Goal: Task Accomplishment & Management: Manage account settings

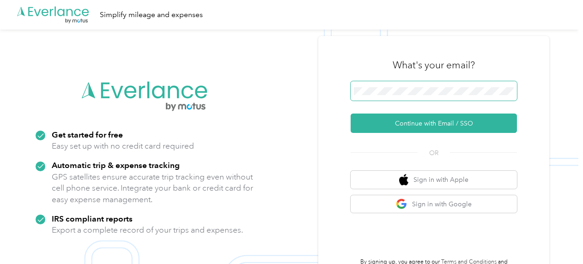
click at [459, 95] on span at bounding box center [433, 90] width 166 height 19
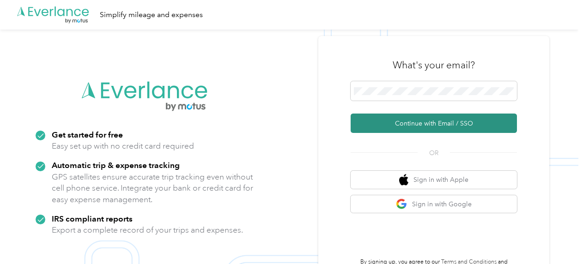
click at [450, 117] on button "Continue with Email / SSO" at bounding box center [433, 123] width 166 height 19
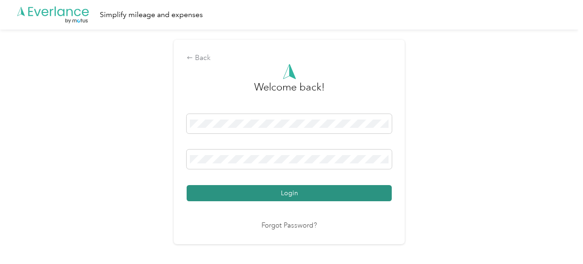
click at [323, 193] on button "Login" at bounding box center [289, 193] width 205 height 16
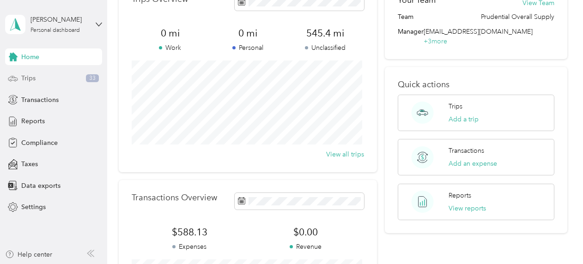
scroll to position [58, 0]
click at [47, 125] on div "Reports" at bounding box center [53, 121] width 97 height 17
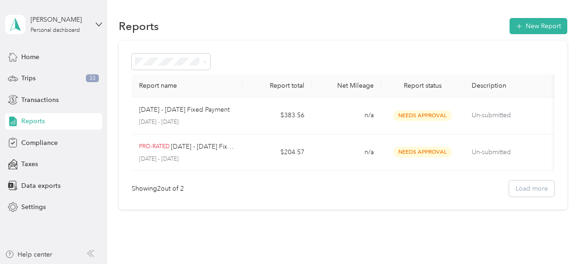
scroll to position [0, 0]
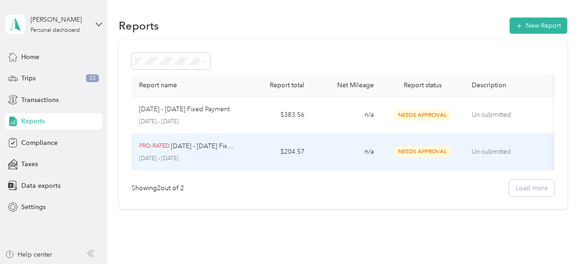
click at [362, 146] on td "n/a" at bounding box center [346, 152] width 69 height 37
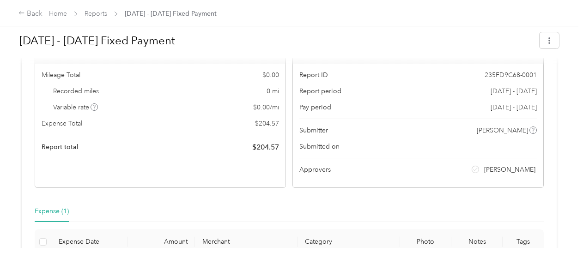
scroll to position [2, 0]
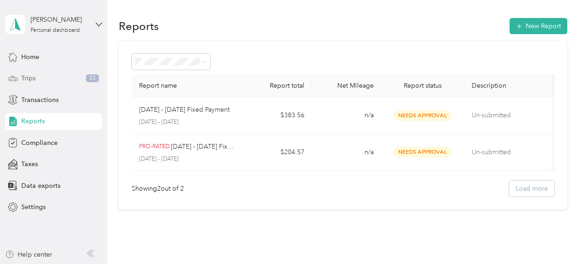
click at [88, 83] on div "Trips 33" at bounding box center [53, 78] width 97 height 17
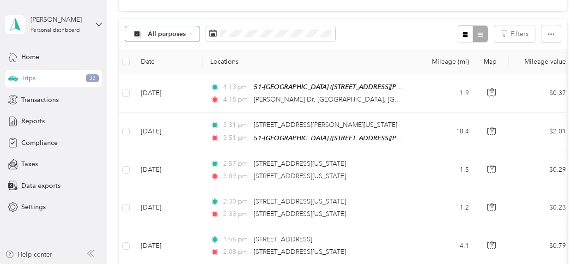
click at [188, 38] on div "All purposes" at bounding box center [162, 34] width 75 height 16
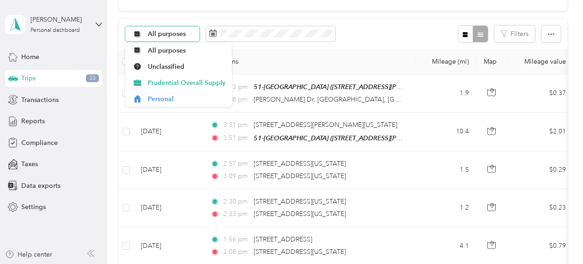
click at [188, 39] on div "All purposes" at bounding box center [162, 34] width 75 height 16
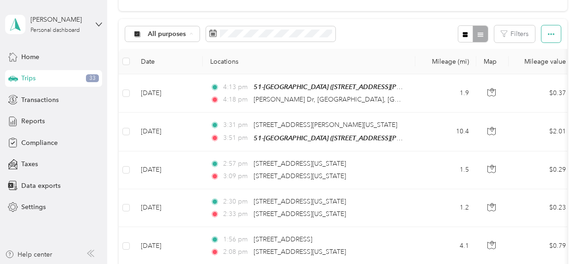
click at [541, 32] on button "button" at bounding box center [550, 33] width 19 height 17
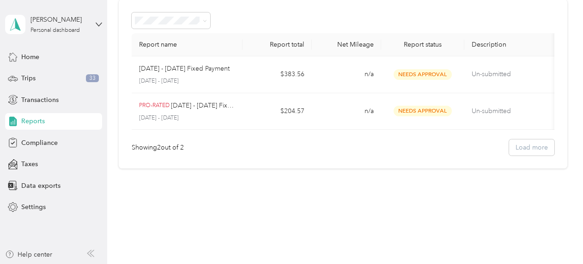
scroll to position [47, 0]
click at [34, 83] on div "Trips 33" at bounding box center [53, 78] width 97 height 17
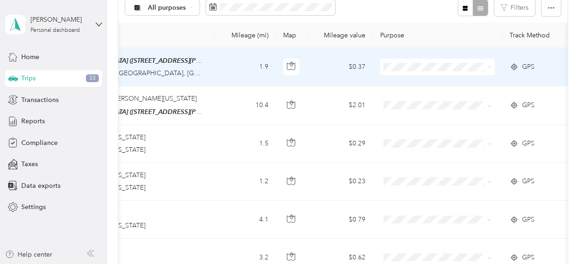
scroll to position [125, 0]
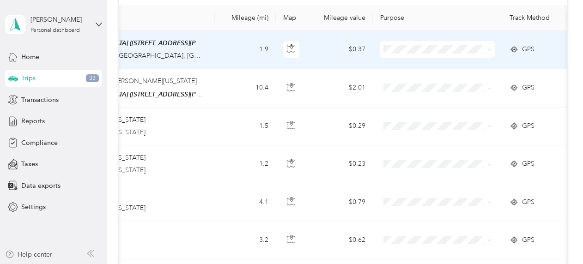
click at [490, 53] on span at bounding box center [487, 49] width 7 height 10
click at [488, 49] on icon at bounding box center [489, 50] width 3 height 2
click at [462, 66] on li "Prudential Overall Supply" at bounding box center [437, 62] width 114 height 16
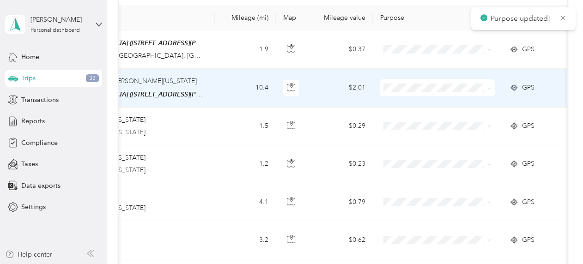
click at [488, 84] on span at bounding box center [489, 88] width 4 height 8
click at [487, 87] on icon at bounding box center [489, 88] width 4 height 4
click at [474, 104] on span "Prudential Overall Supply" at bounding box center [445, 104] width 85 height 10
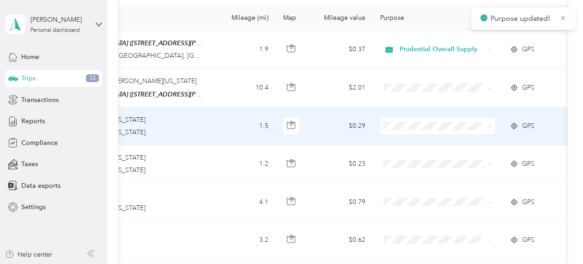
click at [488, 122] on span at bounding box center [489, 126] width 4 height 8
click at [488, 126] on icon at bounding box center [489, 126] width 4 height 4
click at [476, 138] on span "Prudential Overall Supply" at bounding box center [445, 142] width 85 height 10
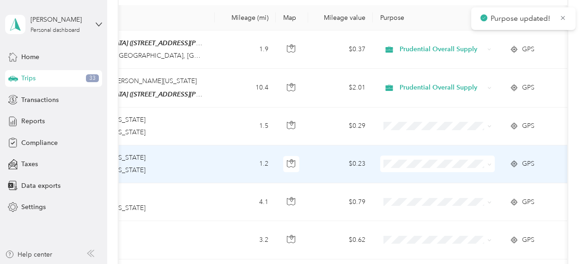
click at [492, 161] on span at bounding box center [437, 164] width 114 height 17
click at [491, 161] on span at bounding box center [437, 164] width 114 height 17
click at [451, 171] on td at bounding box center [437, 164] width 129 height 38
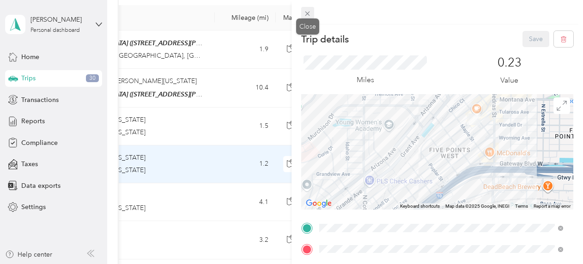
click at [310, 13] on icon at bounding box center [307, 14] width 8 height 8
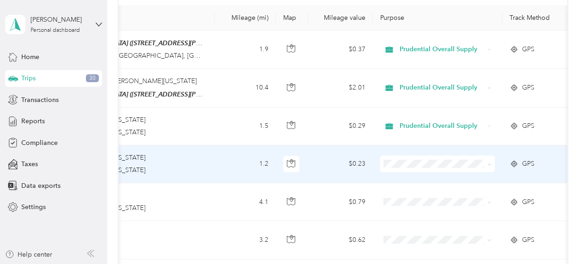
click at [475, 181] on li "Prudential Overall Supply" at bounding box center [437, 179] width 114 height 16
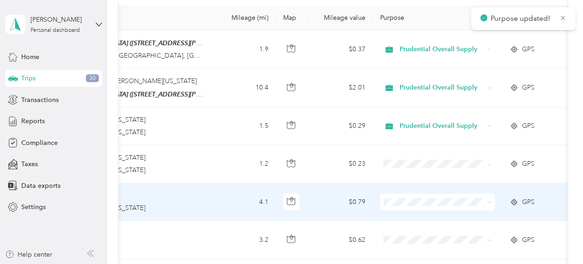
click at [486, 197] on span at bounding box center [487, 202] width 7 height 10
click at [486, 198] on span at bounding box center [487, 202] width 7 height 10
click at [484, 198] on span at bounding box center [487, 202] width 7 height 10
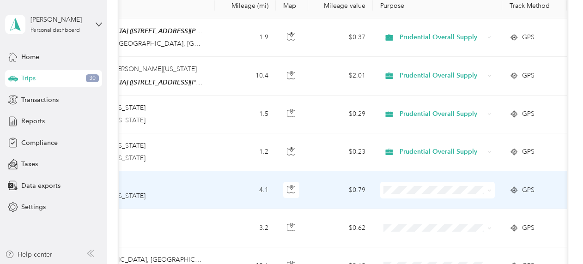
scroll to position [138, 0]
click at [472, 198] on li "Prudential Overall Supply" at bounding box center [437, 204] width 114 height 16
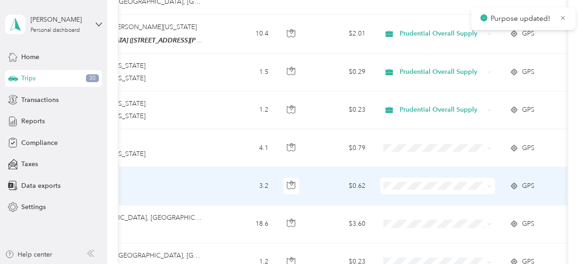
scroll to position [179, 0]
click at [484, 181] on span at bounding box center [487, 186] width 7 height 10
click at [489, 185] on icon at bounding box center [489, 187] width 4 height 4
click at [484, 193] on li "Prudential Overall Supply" at bounding box center [437, 200] width 114 height 16
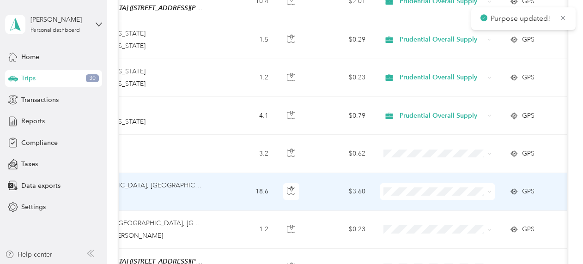
scroll to position [211, 0]
click at [487, 192] on icon at bounding box center [489, 192] width 4 height 4
click at [484, 211] on ol "Prudential Overall Supply Personal" at bounding box center [437, 211] width 114 height 32
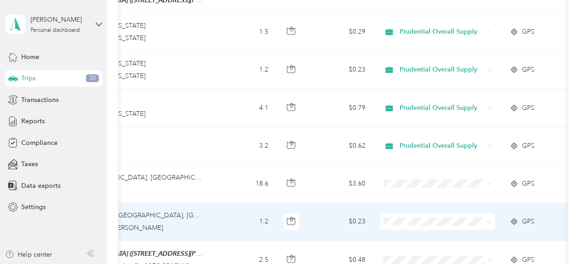
scroll to position [220, 0]
click at [487, 216] on span at bounding box center [487, 221] width 7 height 10
click at [486, 218] on span at bounding box center [487, 221] width 7 height 10
click at [490, 217] on span at bounding box center [489, 221] width 4 height 8
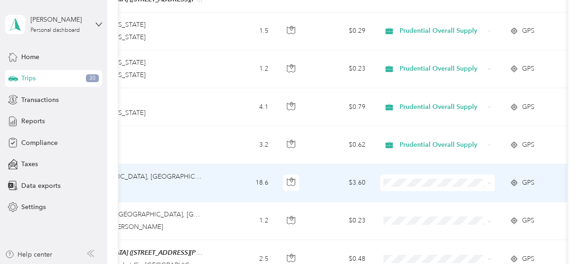
click at [488, 184] on span at bounding box center [487, 183] width 7 height 10
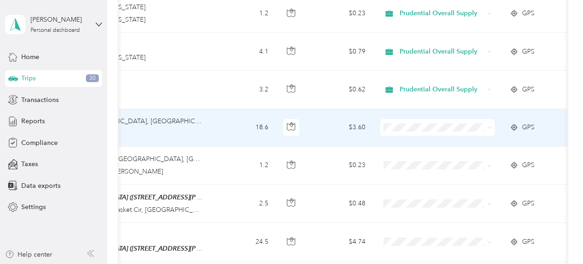
scroll to position [278, 0]
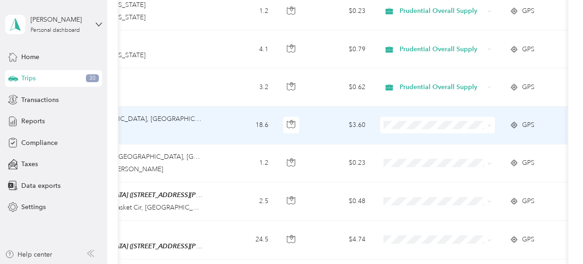
click at [457, 134] on li "Prudential Overall Supply" at bounding box center [437, 140] width 114 height 16
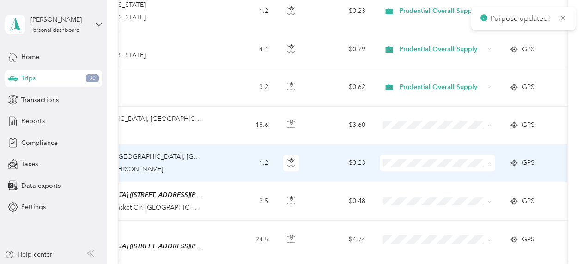
click at [433, 176] on span "Prudential Overall Supply" at bounding box center [445, 178] width 85 height 10
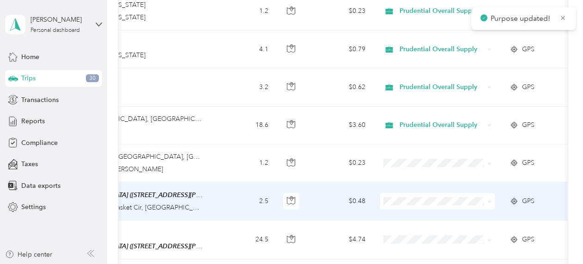
click at [428, 215] on span "Prudential Overall Supply" at bounding box center [445, 216] width 85 height 10
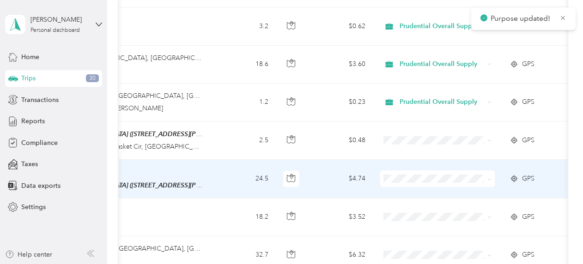
scroll to position [338, 0]
click at [429, 186] on li "Prudential Overall Supply" at bounding box center [437, 191] width 114 height 16
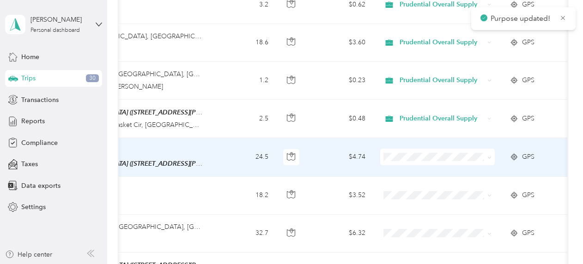
scroll to position [361, 0]
click at [429, 187] on span at bounding box center [437, 195] width 114 height 17
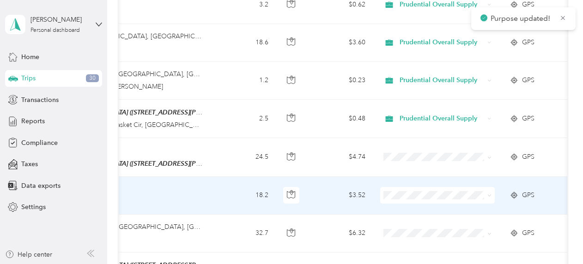
click at [429, 187] on span at bounding box center [437, 195] width 114 height 17
click at [429, 205] on span "Prudential Overall Supply" at bounding box center [445, 209] width 85 height 10
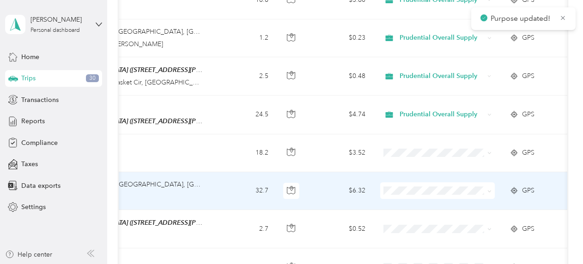
scroll to position [403, 0]
click at [430, 199] on span "Prudential Overall Supply" at bounding box center [445, 199] width 85 height 10
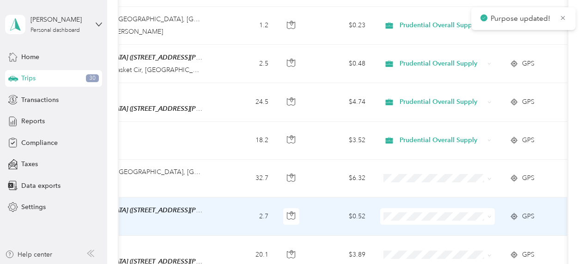
scroll to position [416, 0]
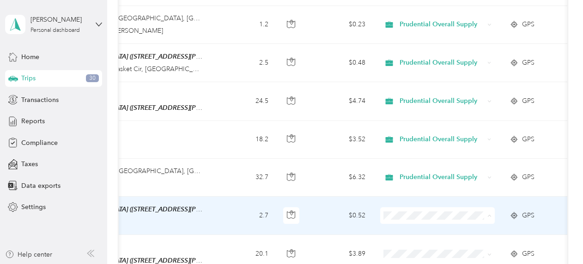
click at [430, 227] on span "Prudential Overall Supply" at bounding box center [445, 229] width 85 height 10
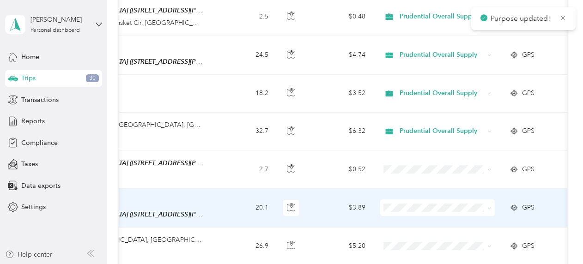
scroll to position [464, 0]
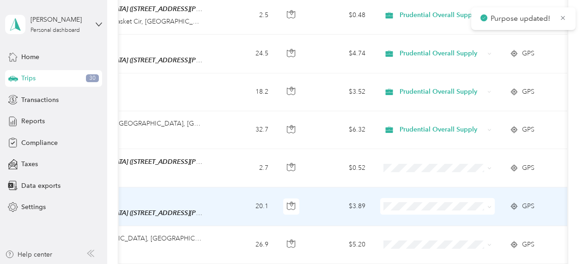
click at [429, 206] on span at bounding box center [437, 206] width 114 height 17
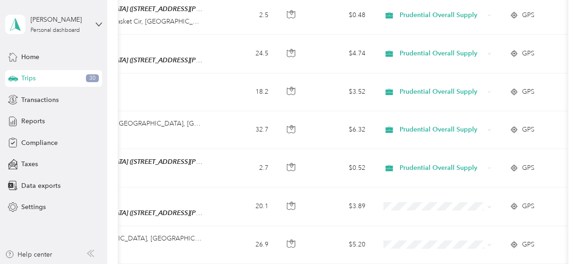
click at [429, 206] on span at bounding box center [437, 206] width 114 height 17
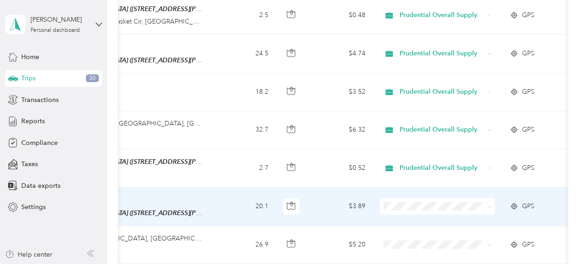
click at [440, 214] on span "Prudential Overall Supply" at bounding box center [445, 219] width 85 height 10
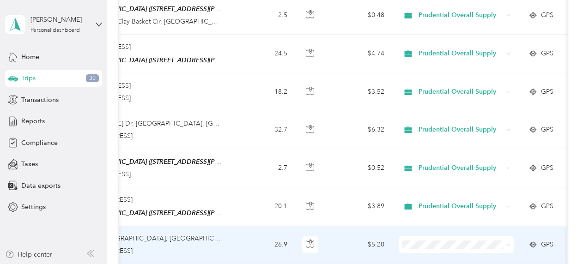
click at [445, 208] on li "Prudential Overall Supply" at bounding box center [455, 206] width 114 height 16
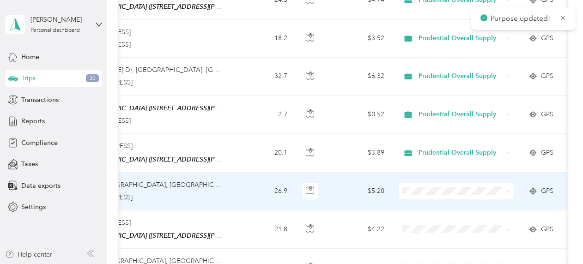
scroll to position [525, 0]
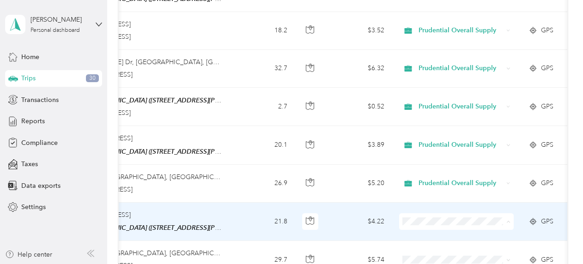
click at [463, 233] on span "Prudential Overall Supply" at bounding box center [463, 233] width 85 height 10
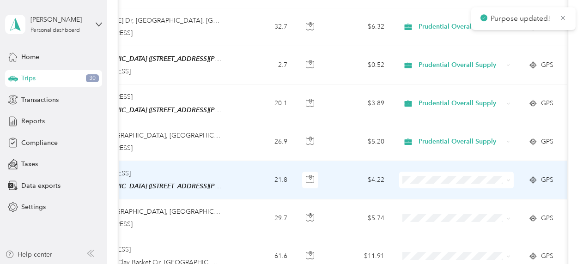
scroll to position [567, 0]
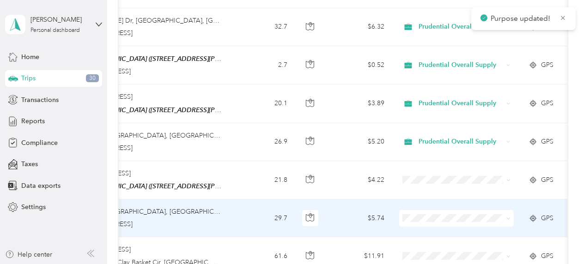
click at [453, 216] on span at bounding box center [456, 218] width 114 height 17
click at [464, 229] on span "Prudential Overall Supply" at bounding box center [463, 225] width 85 height 10
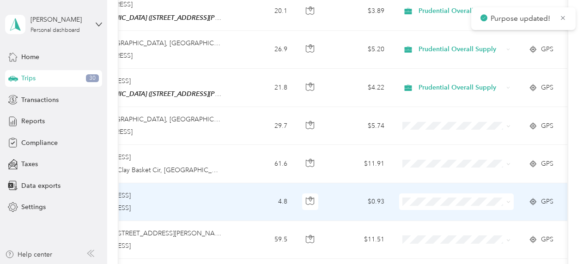
scroll to position [659, 0]
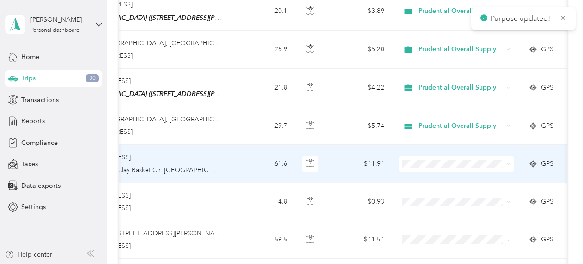
click at [483, 170] on span "Prudential Overall Supply" at bounding box center [463, 174] width 85 height 10
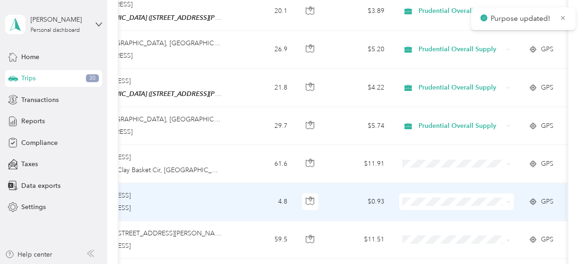
click at [474, 193] on span at bounding box center [456, 201] width 114 height 17
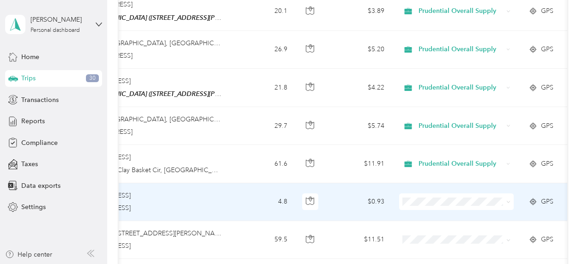
click at [505, 197] on span at bounding box center [506, 202] width 7 height 10
click at [443, 209] on span "Prudential Overall Supply" at bounding box center [463, 213] width 85 height 10
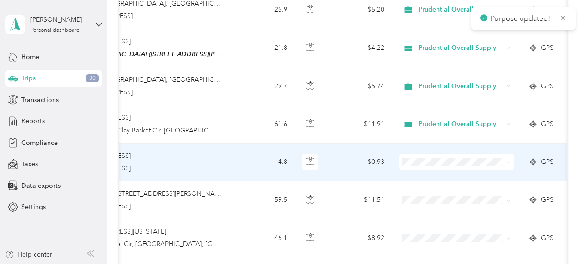
scroll to position [699, 0]
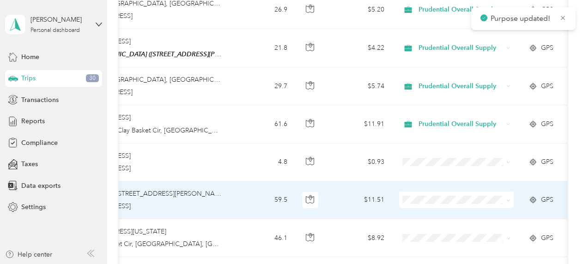
click at [432, 205] on li "Prudential Overall Supply" at bounding box center [455, 210] width 114 height 16
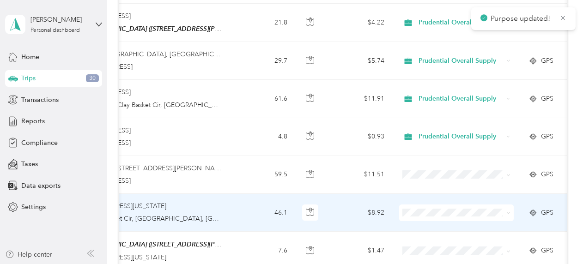
scroll to position [725, 0]
click at [440, 219] on span "Prudential Overall Supply" at bounding box center [463, 223] width 85 height 10
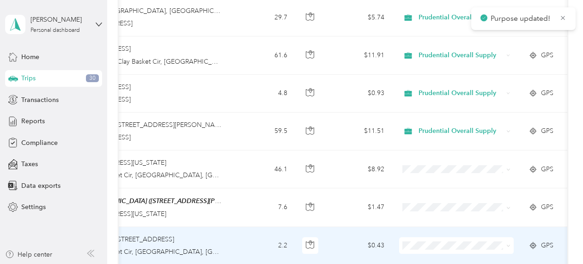
scroll to position [770, 0]
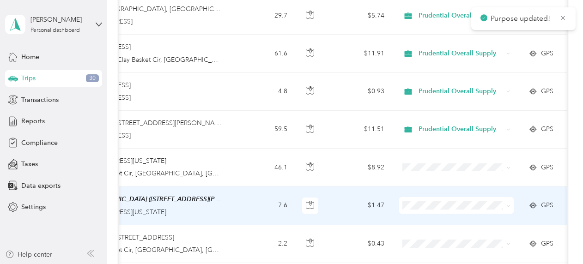
click at [431, 197] on span at bounding box center [456, 205] width 114 height 17
click at [429, 212] on span "Prudential Overall Supply" at bounding box center [463, 216] width 85 height 10
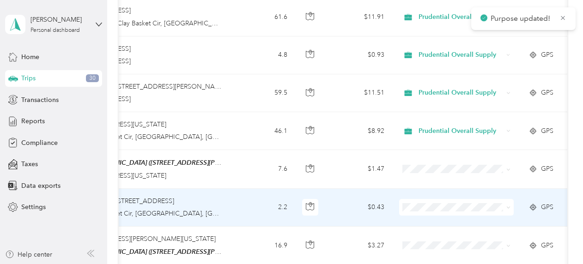
scroll to position [807, 0]
click at [428, 222] on ol "Prudential Overall Supply Personal" at bounding box center [455, 220] width 114 height 32
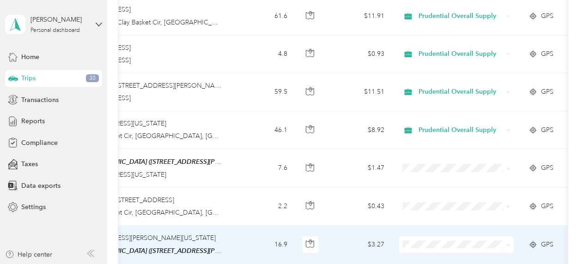
click at [433, 226] on td at bounding box center [455, 245] width 129 height 38
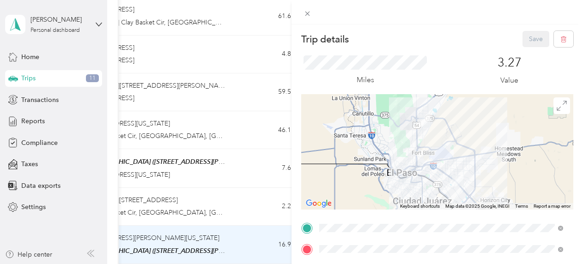
click at [273, 204] on div "Trip details Save This trip cannot be edited because it is either under review,…" at bounding box center [291, 132] width 583 height 264
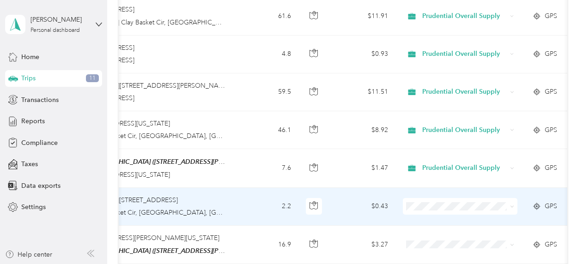
click at [430, 209] on li "Prudential Overall Supply" at bounding box center [459, 216] width 114 height 16
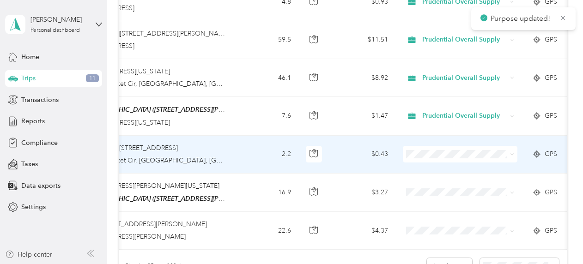
scroll to position [867, 0]
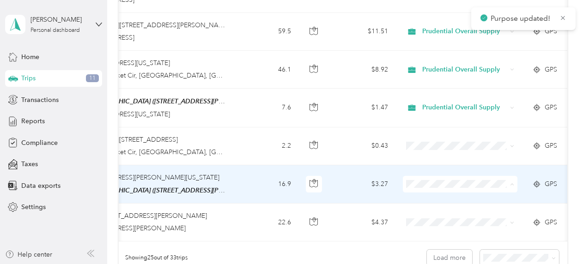
click at [436, 195] on li "Prudential Overall Supply" at bounding box center [459, 193] width 114 height 16
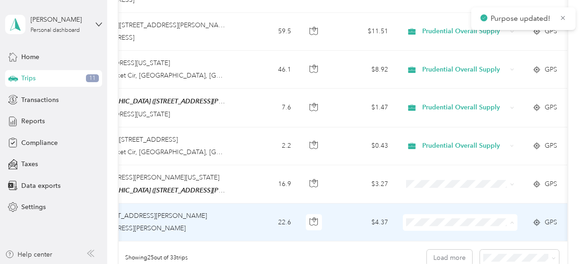
click at [429, 230] on span "Prudential Overall Supply" at bounding box center [467, 231] width 85 height 10
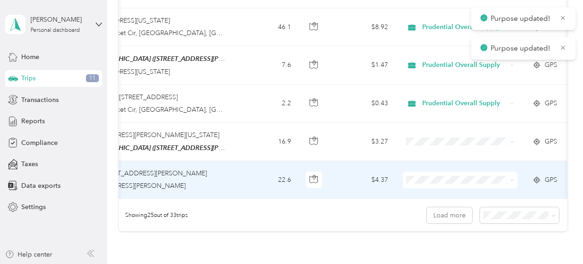
scroll to position [910, 0]
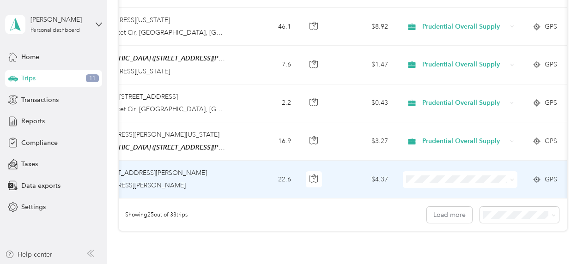
click at [435, 171] on span at bounding box center [460, 179] width 114 height 17
click at [452, 182] on li "Prudential Overall Supply" at bounding box center [459, 183] width 114 height 16
